Goal: Register for event/course

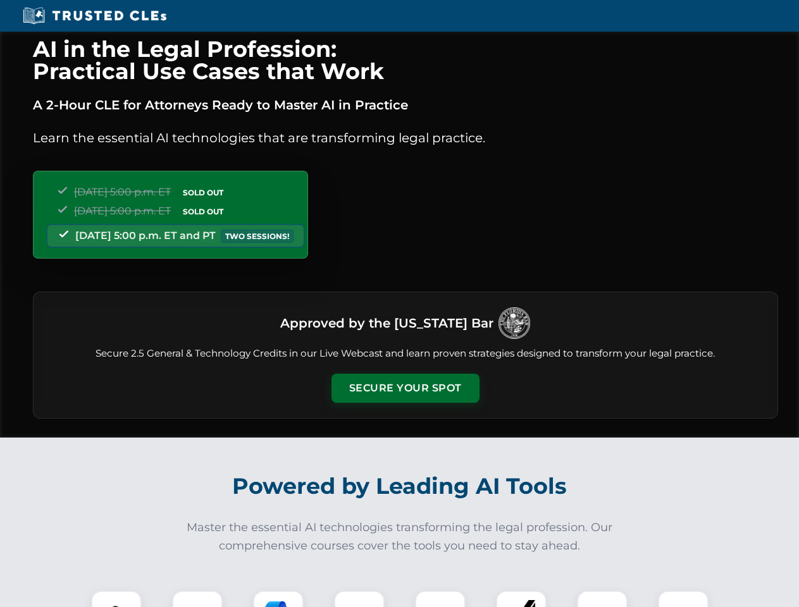
click at [405, 388] on button "Secure Your Spot" at bounding box center [405, 388] width 148 height 29
click at [116, 599] on img at bounding box center [116, 616] width 37 height 37
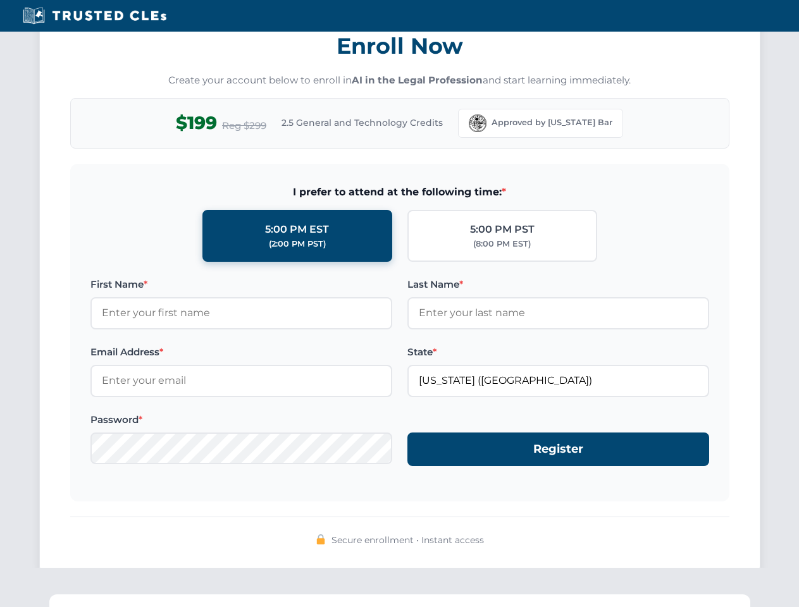
scroll to position [1242, 0]
